Goal: Book appointment/travel/reservation

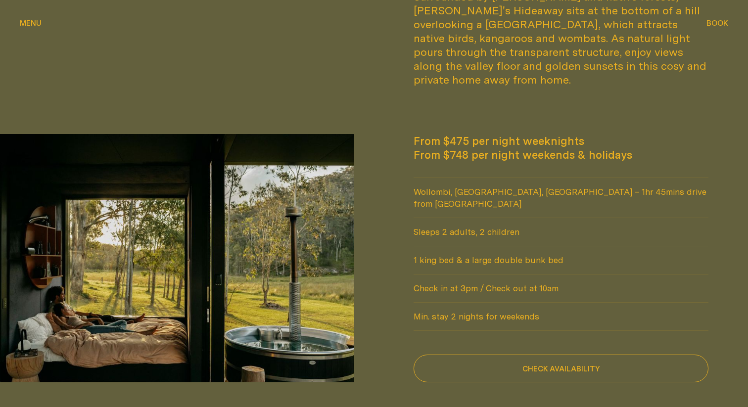
scroll to position [678, 0]
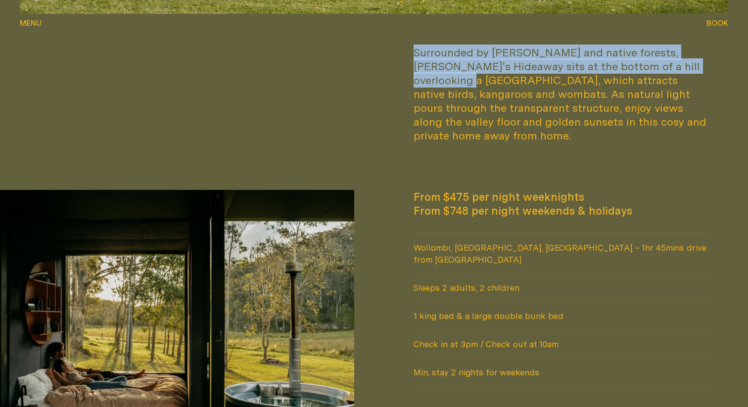
drag, startPoint x: 728, startPoint y: 16, endPoint x: 689, endPoint y: 73, distance: 68.3
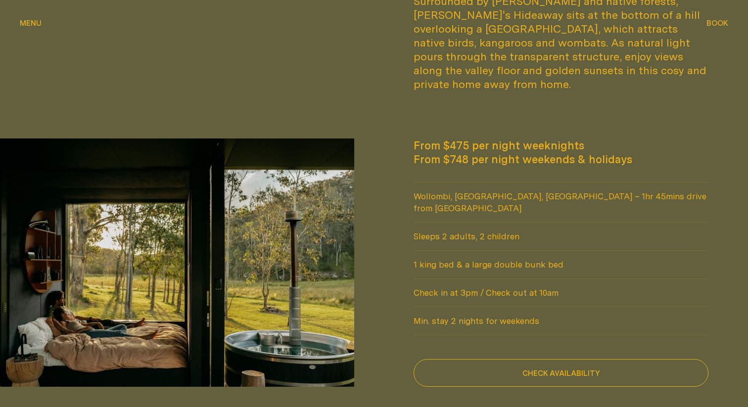
scroll to position [722, 0]
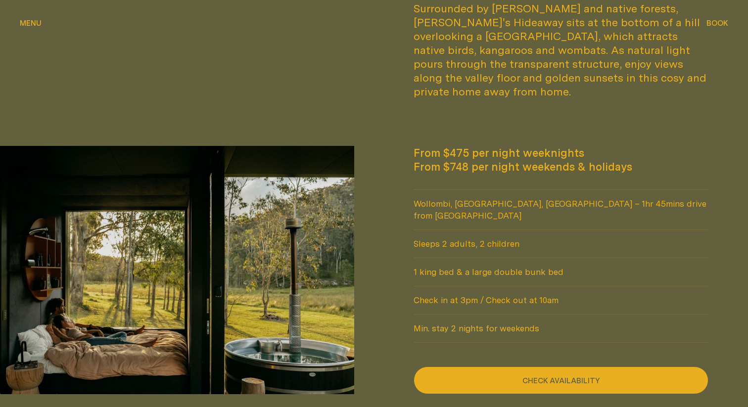
click at [590, 367] on button "Check availability" at bounding box center [560, 380] width 295 height 28
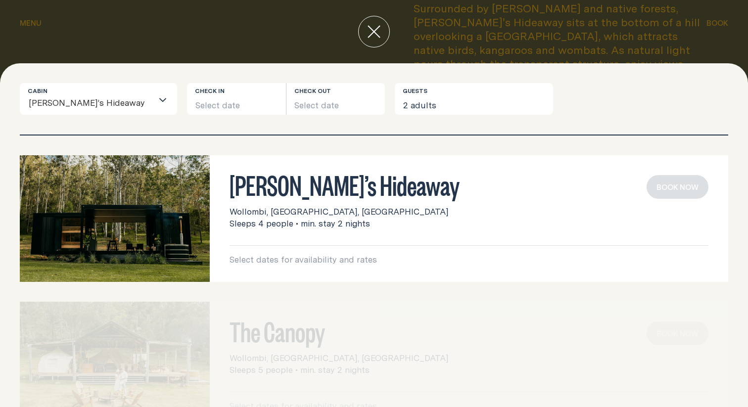
click at [330, 186] on h3 "[PERSON_NAME]’s Hideaway" at bounding box center [468, 184] width 479 height 19
click at [187, 102] on button "Select date" at bounding box center [236, 99] width 99 height 32
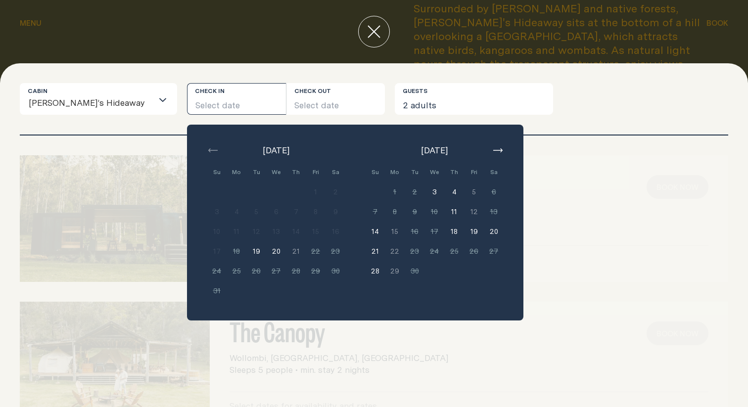
click at [493, 149] on icon "button" at bounding box center [497, 150] width 9 height 4
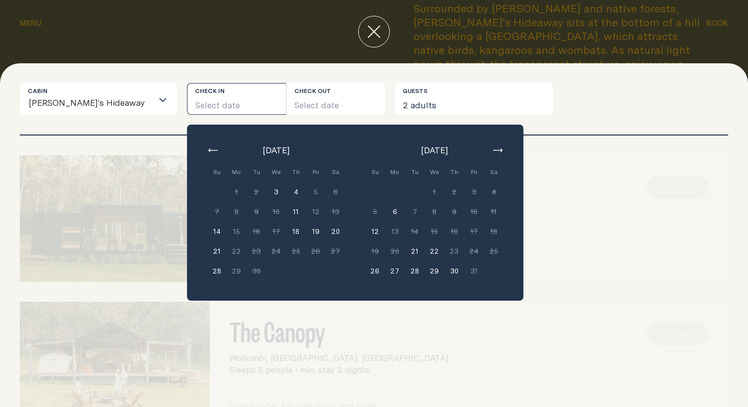
click at [424, 271] on button "29" at bounding box center [434, 271] width 20 height 20
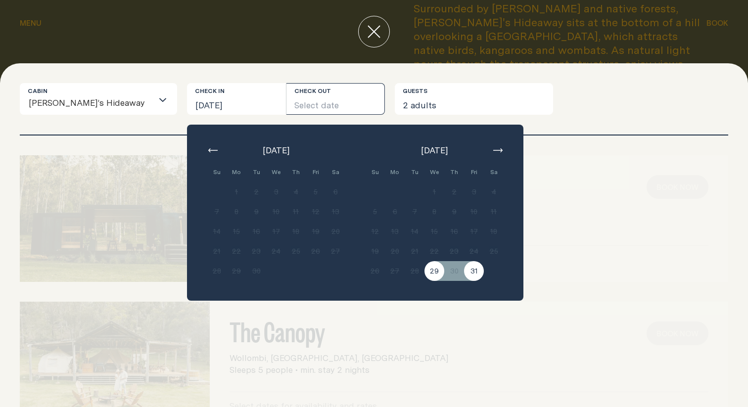
click at [464, 275] on button "31" at bounding box center [474, 271] width 20 height 20
